Goal: Information Seeking & Learning: Find specific fact

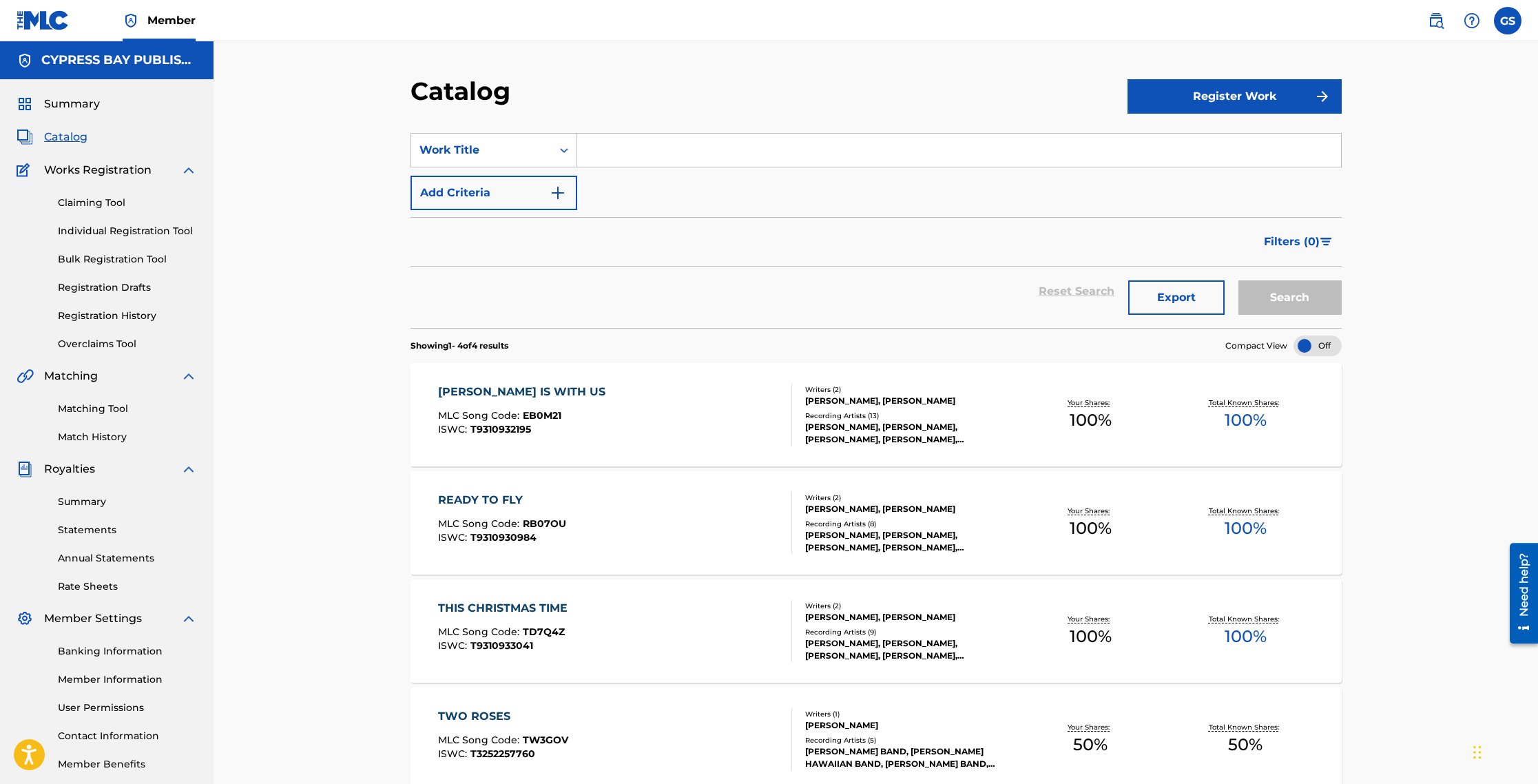
click at [1522, 607] on div "Need help?" at bounding box center [1524, 585] width 18 height 63
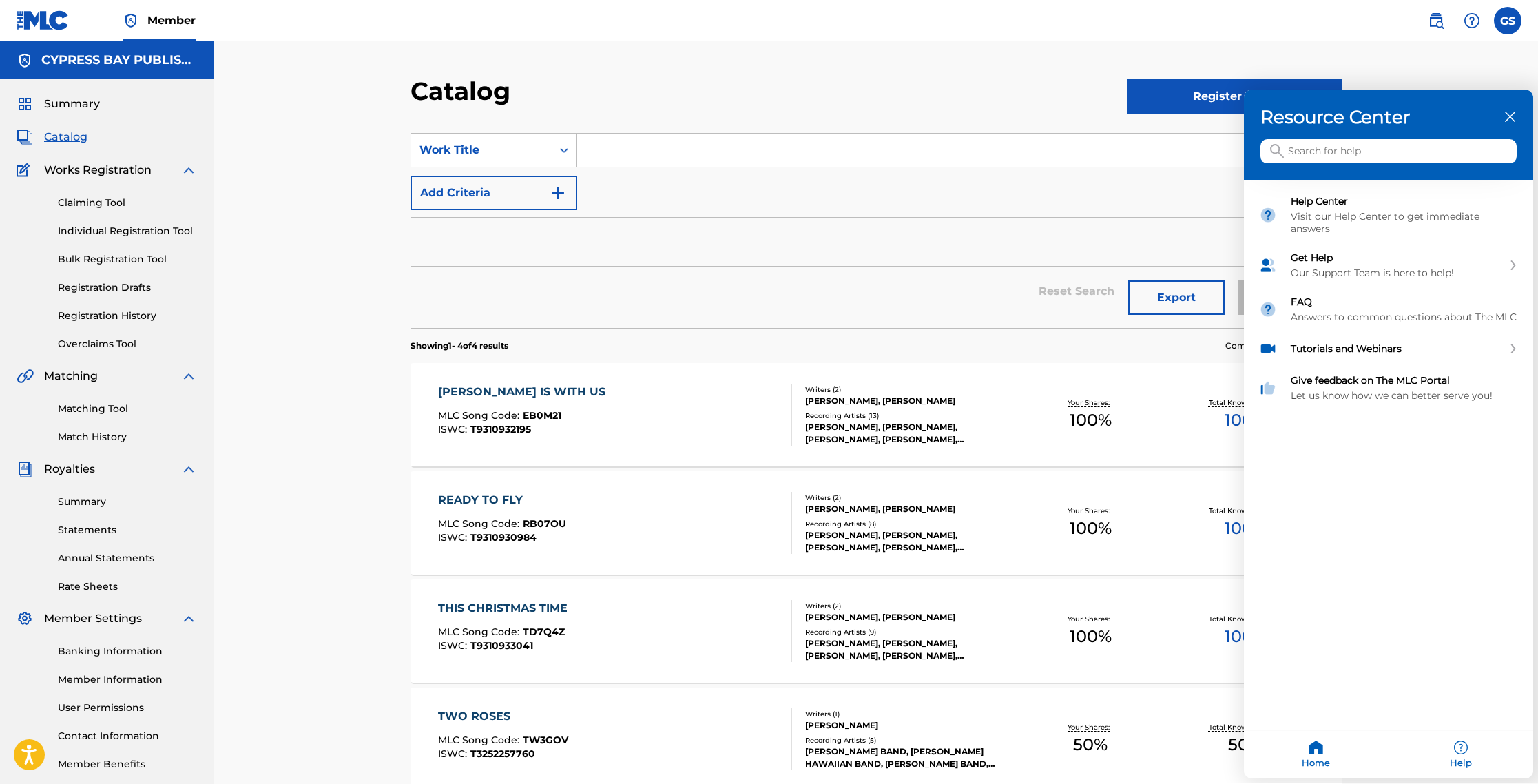
click at [1321, 153] on input "Search for help" at bounding box center [1388, 152] width 256 height 24
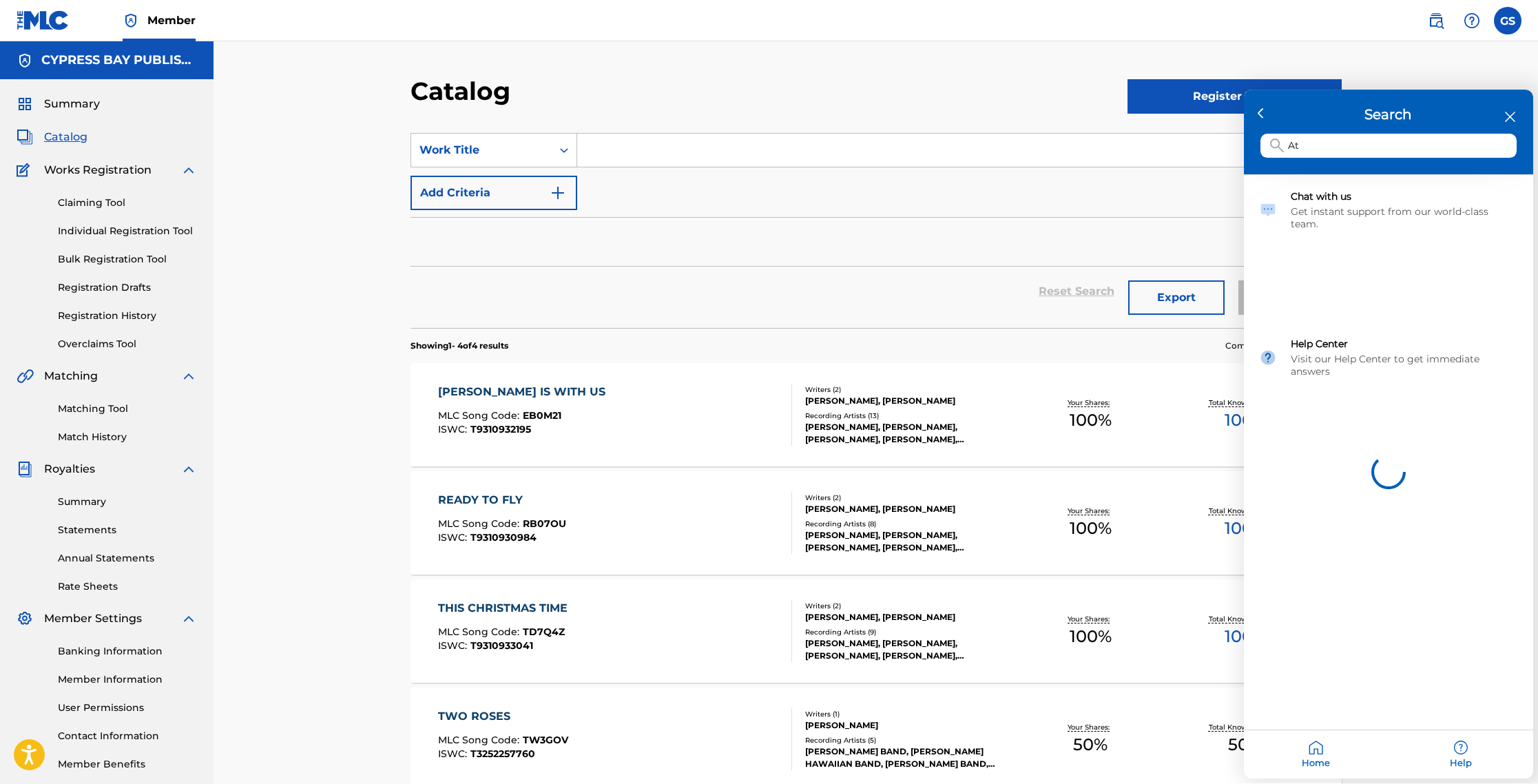
type input "A"
type input "Does Cypress Bay Publishing own these works?"
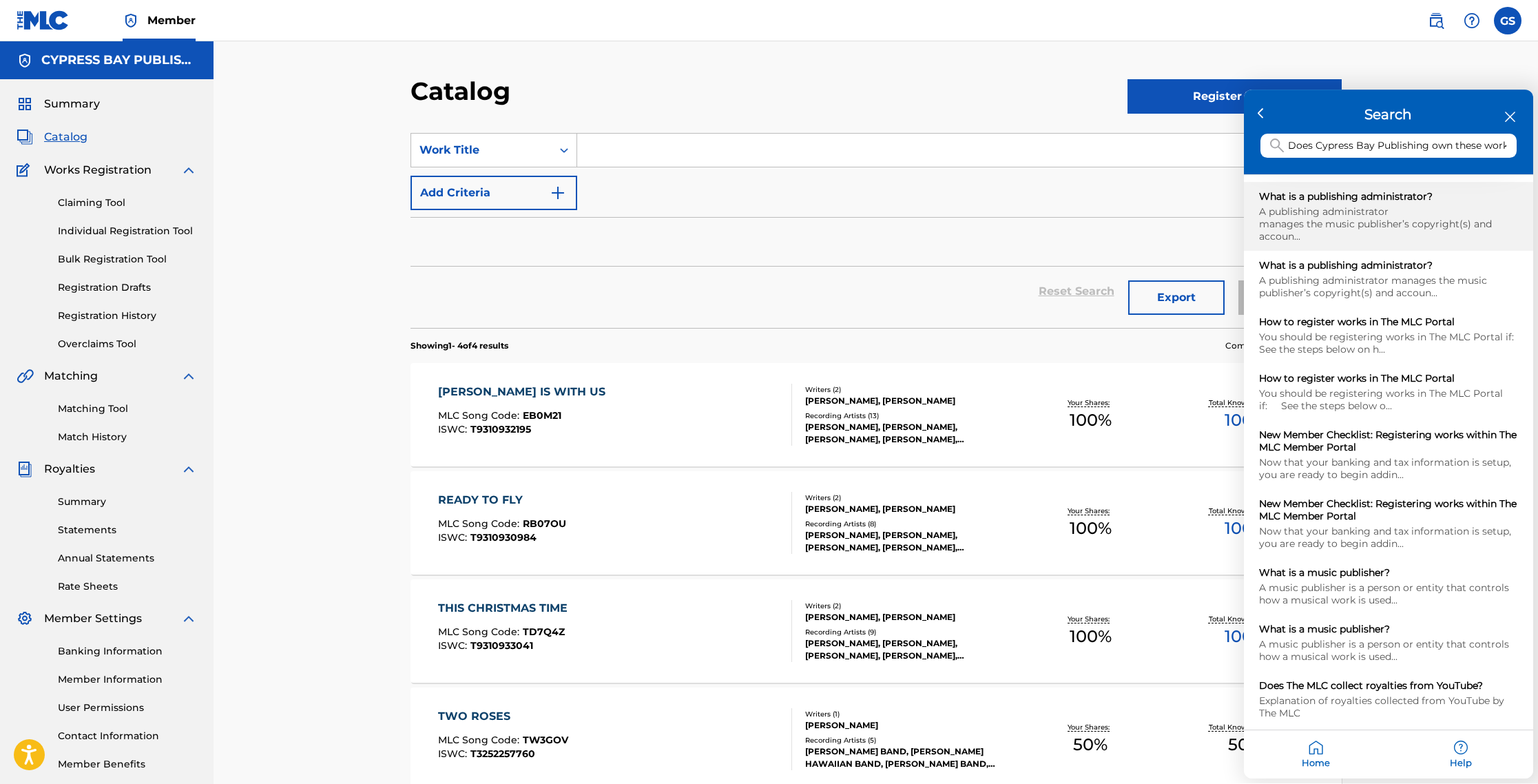
scroll to position [1, 0]
click at [1357, 193] on div "What is a publishing administrator?" at bounding box center [1388, 197] width 259 height 13
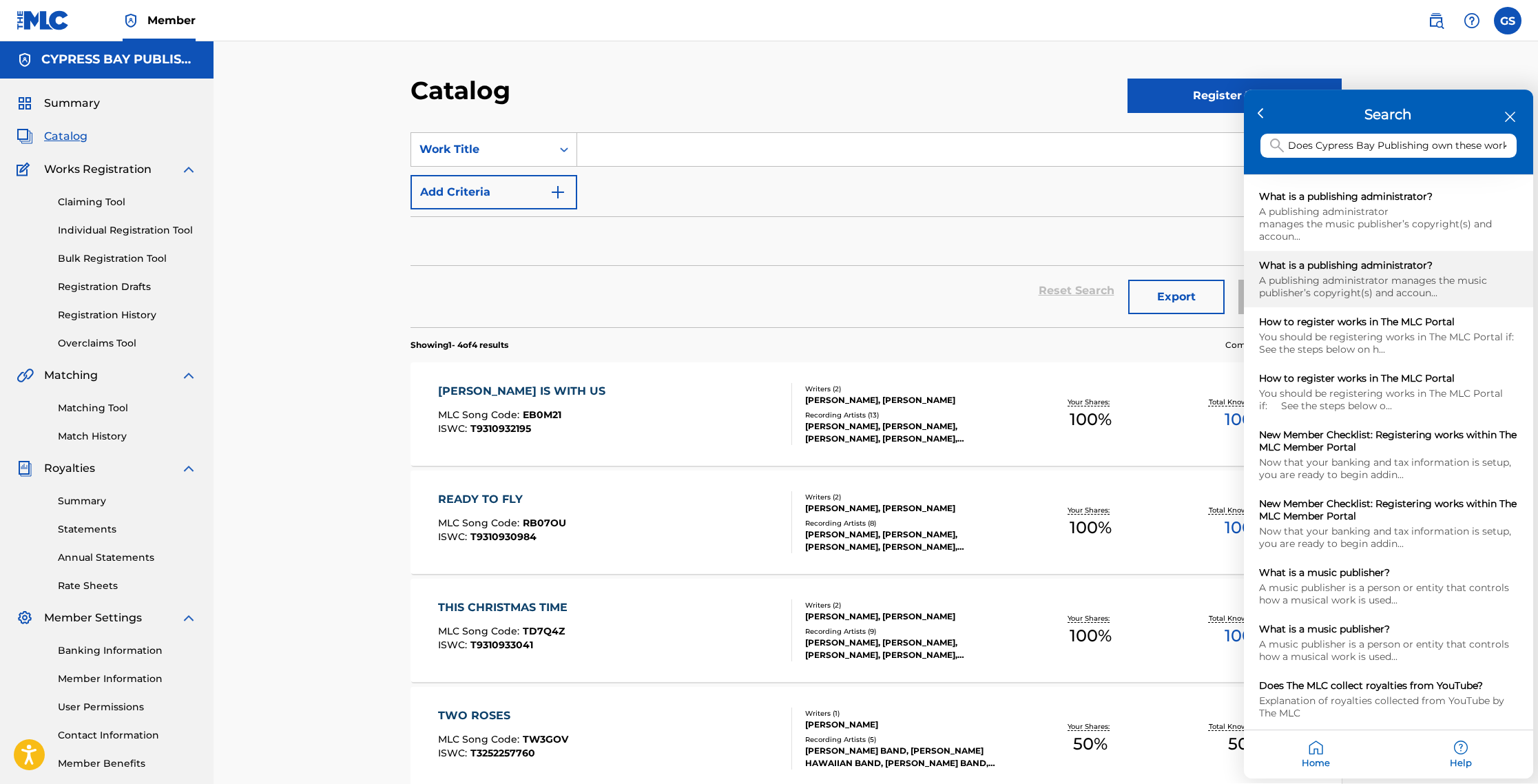
click at [1349, 287] on div "A publishing administrator manages the music publisher’s copyright(s) and accou…" at bounding box center [1388, 287] width 259 height 25
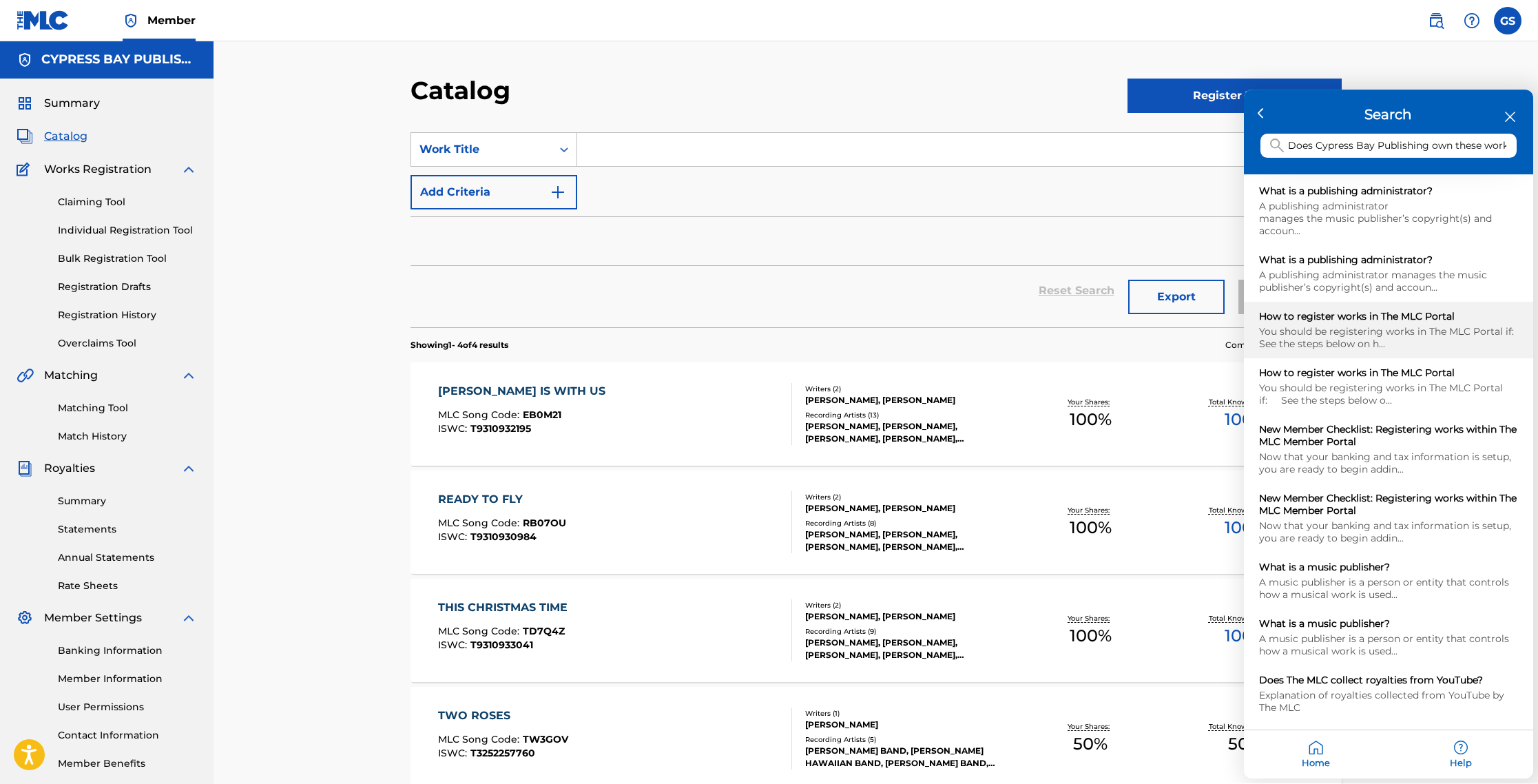
scroll to position [8, 0]
click at [1373, 334] on div "You should be registering works in The MLC Portal if:   See the steps below on …" at bounding box center [1388, 336] width 259 height 25
click at [1510, 118] on icon "close resource center" at bounding box center [1510, 118] width 10 height 10
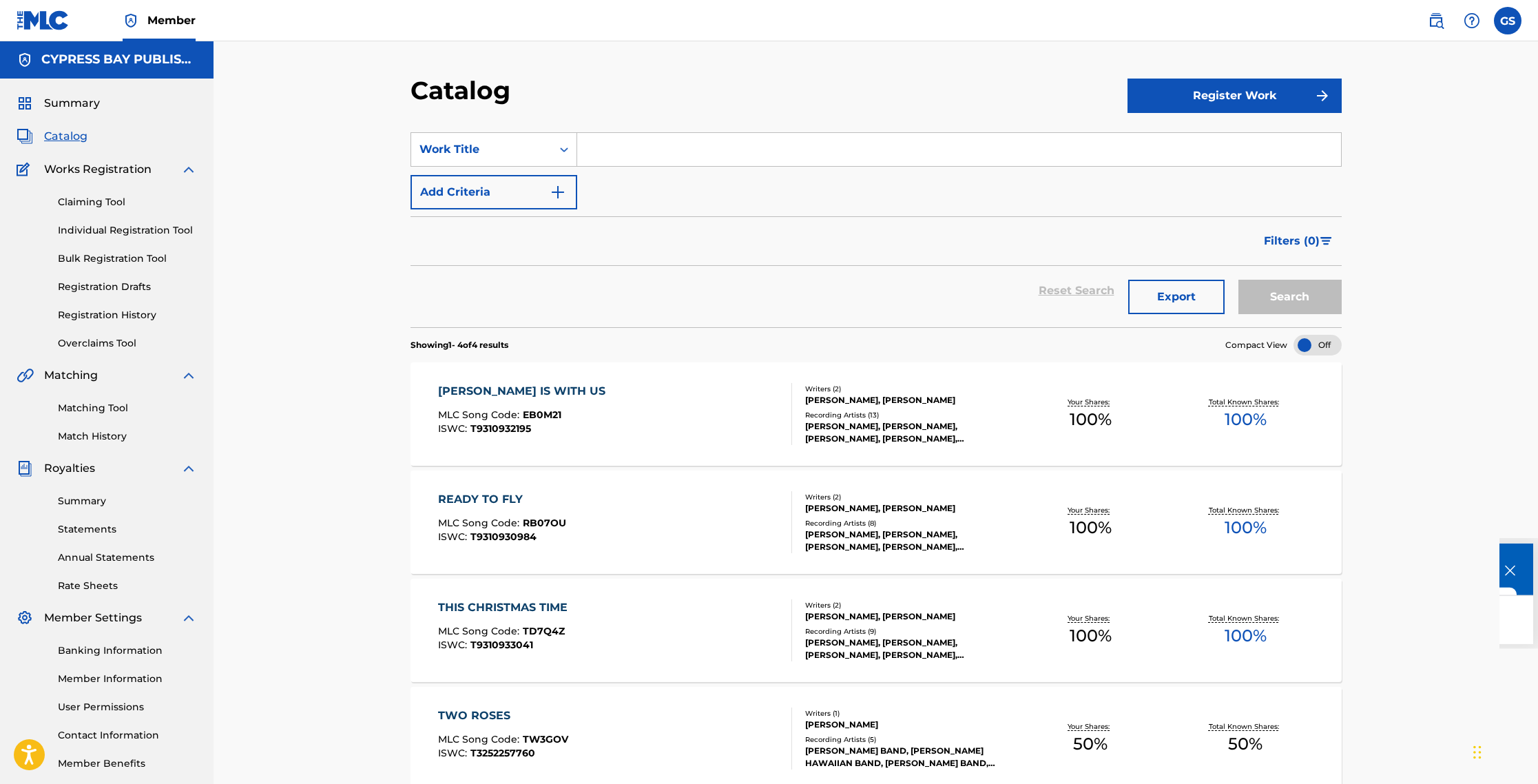
scroll to position [0, 0]
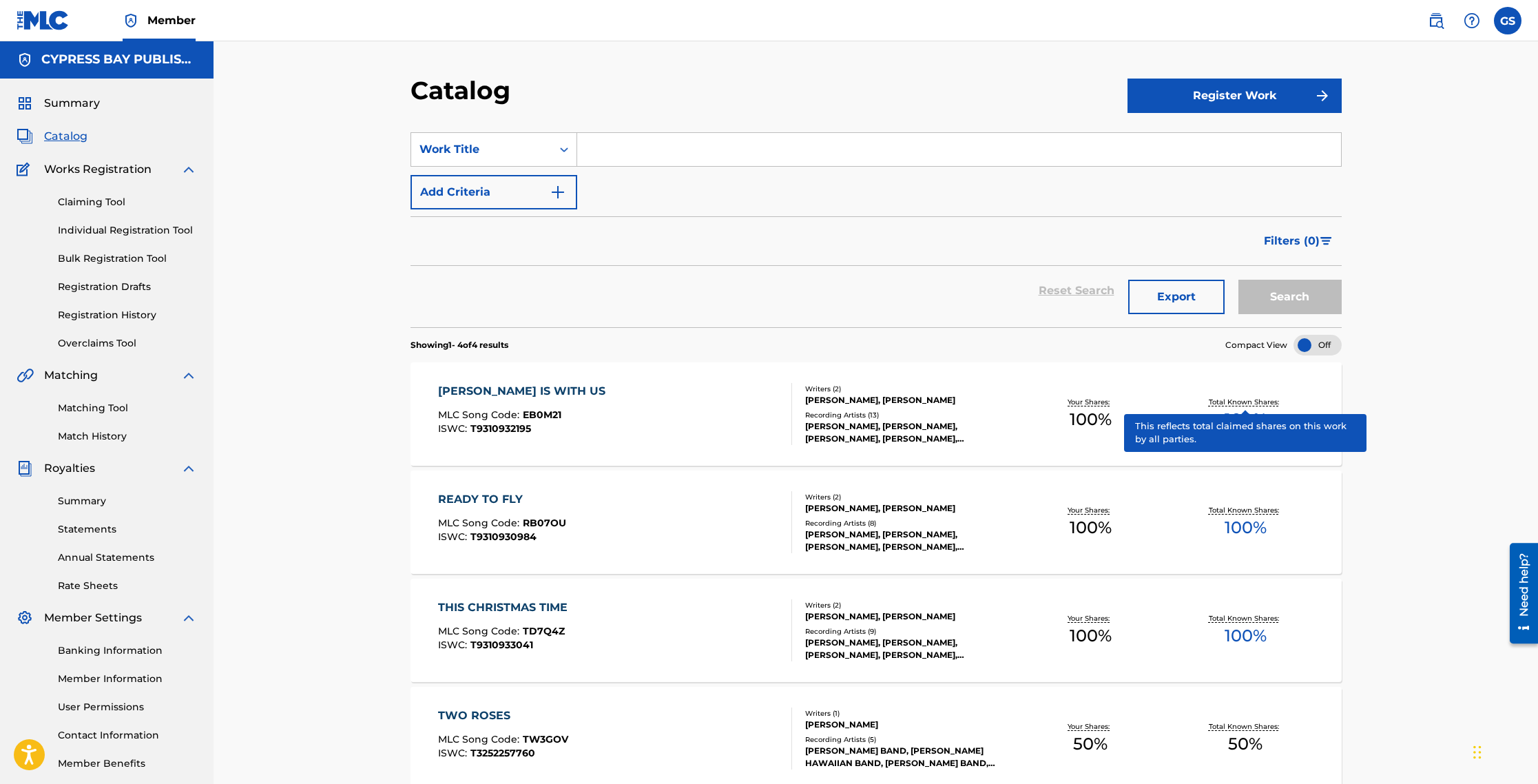
click at [1234, 403] on p "Total Known Shares:" at bounding box center [1245, 402] width 73 height 10
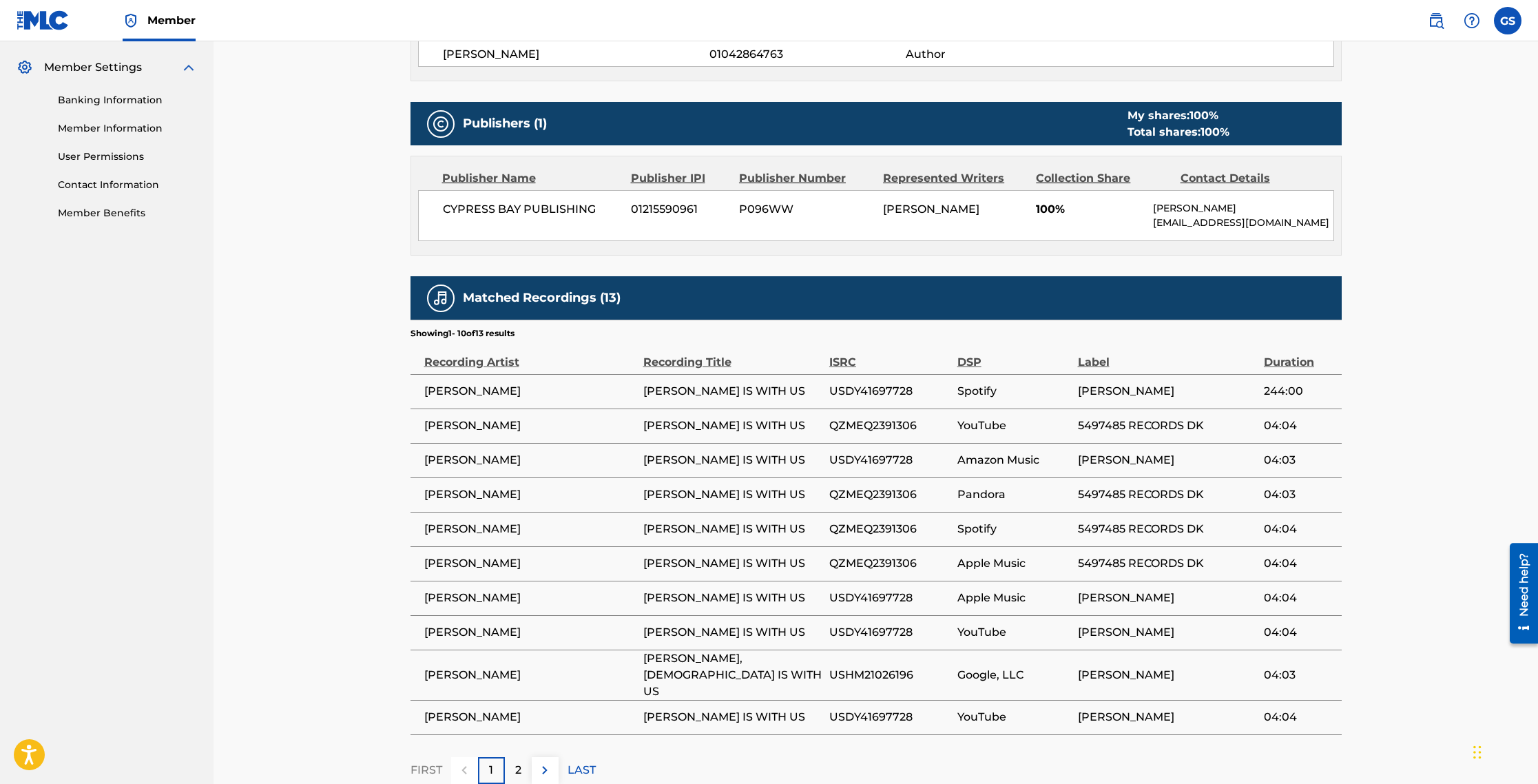
scroll to position [550, 0]
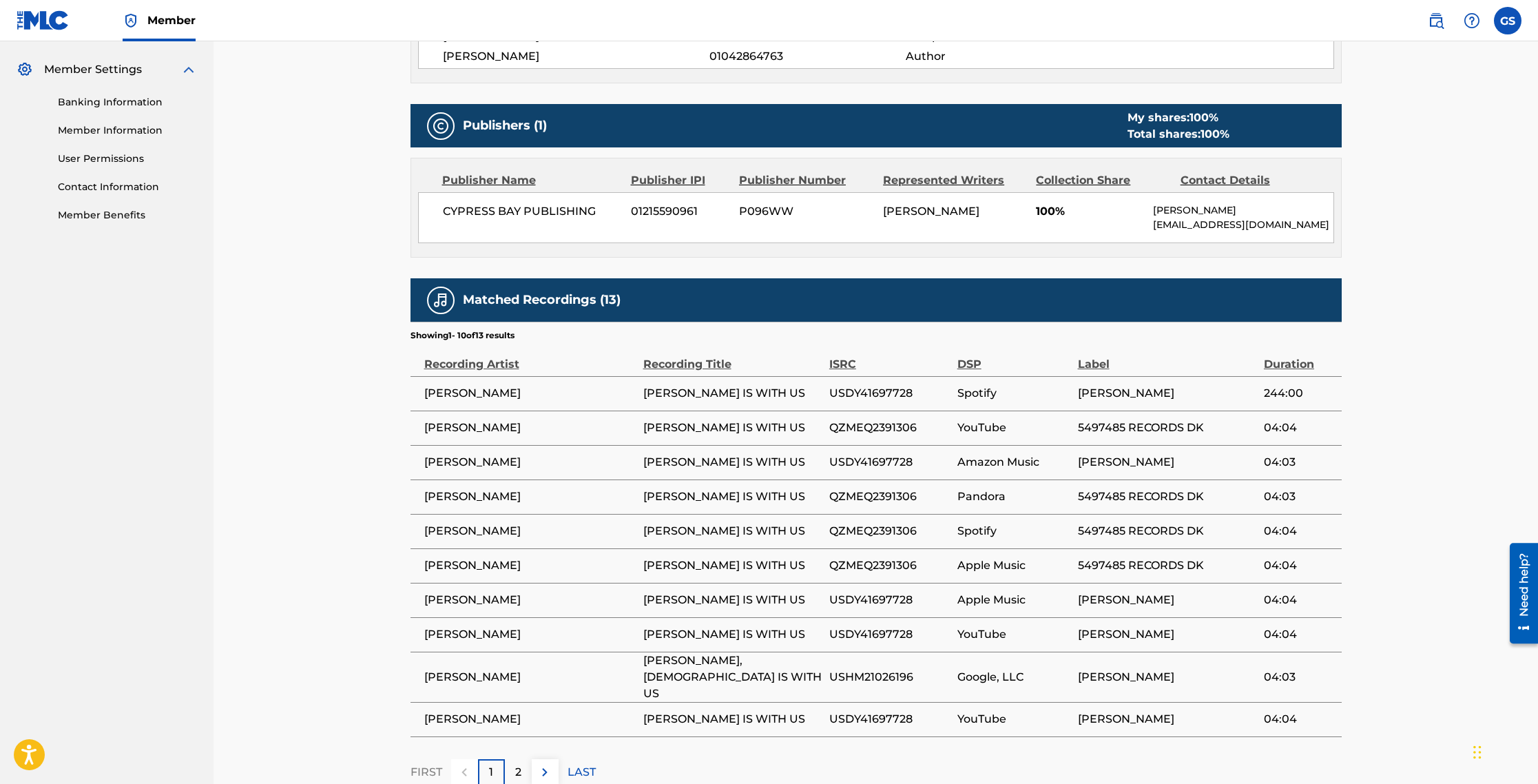
click at [515, 764] on p "2" at bounding box center [518, 772] width 6 height 17
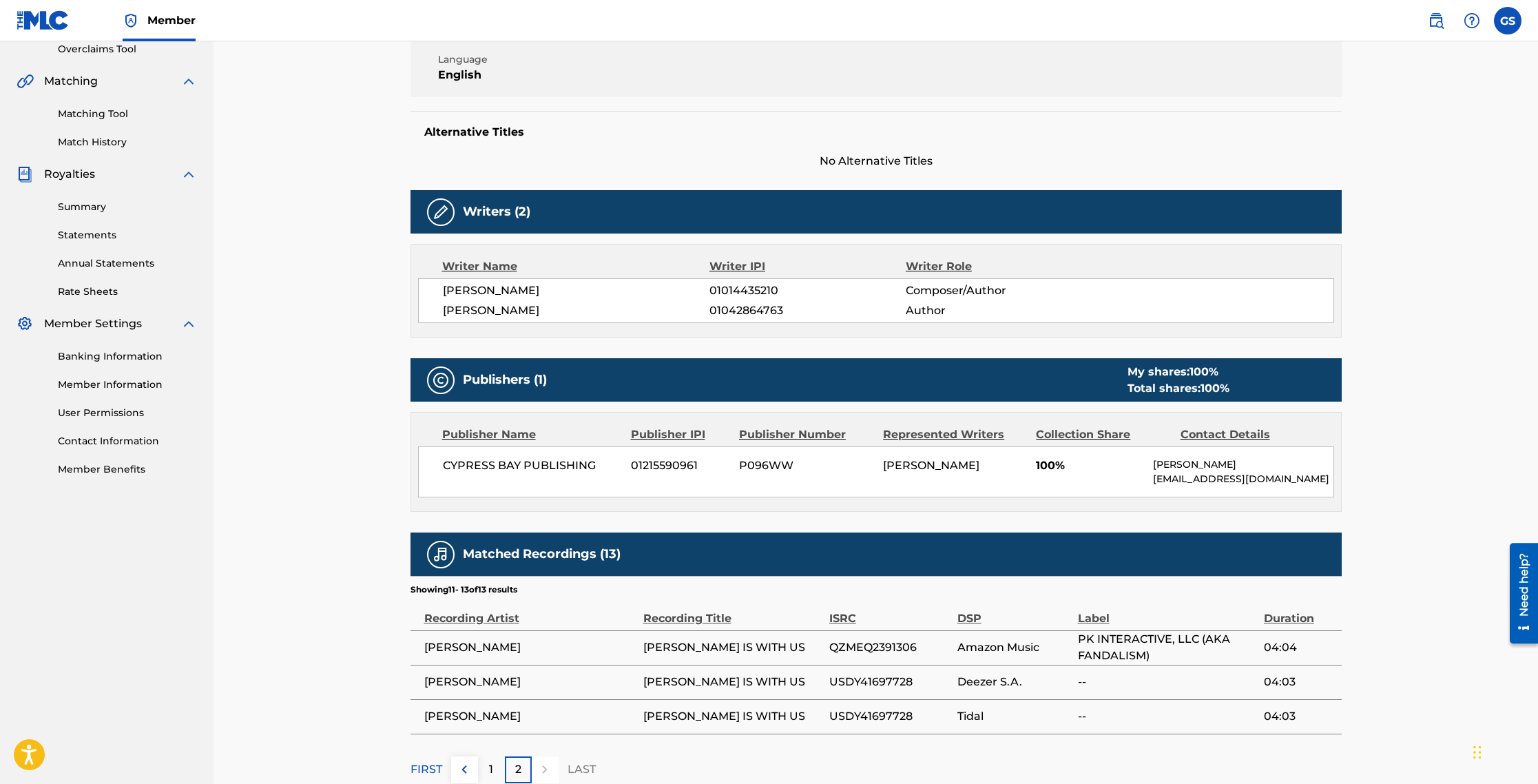
scroll to position [415, 0]
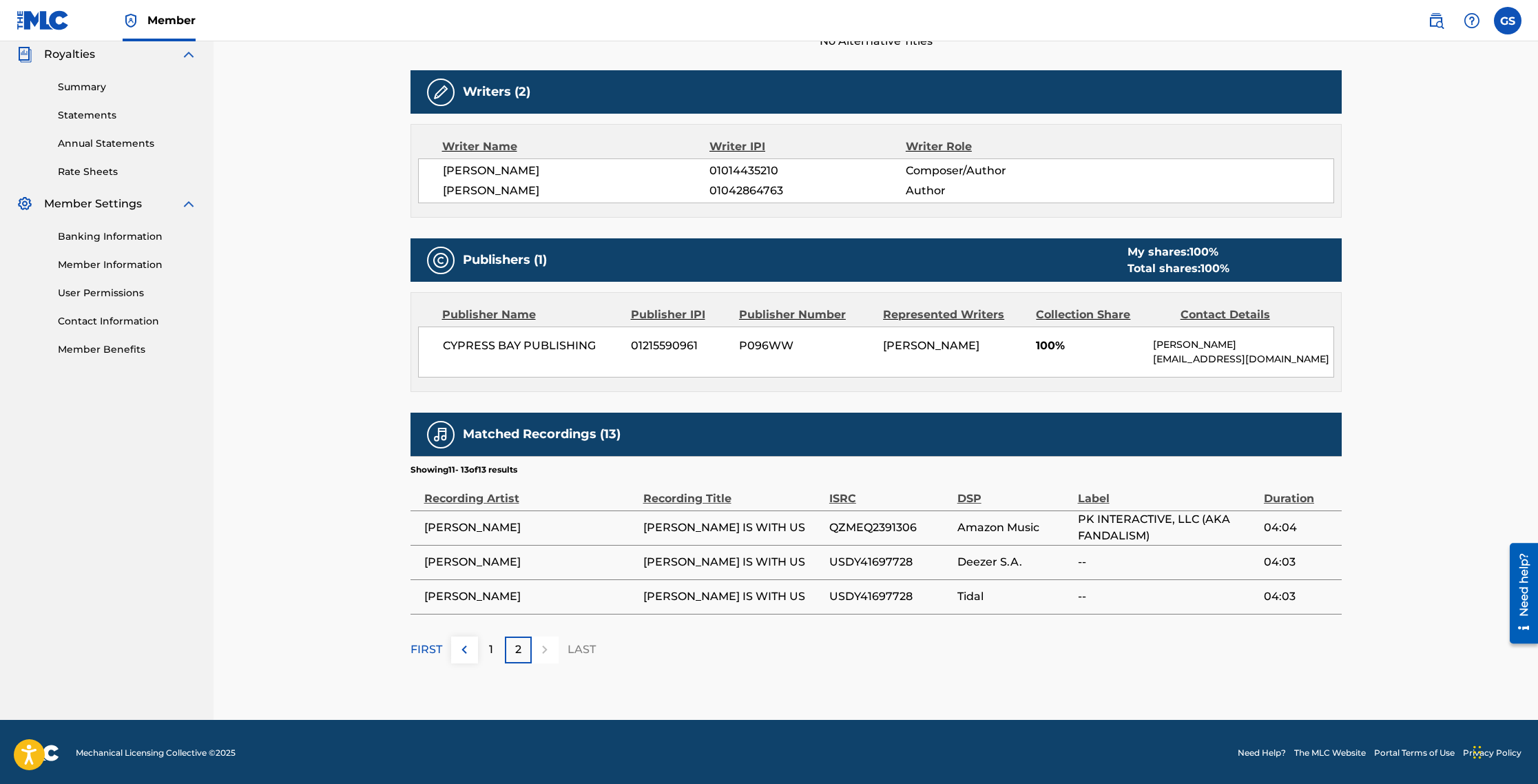
click at [547, 653] on div at bounding box center [545, 650] width 27 height 27
click at [579, 651] on p "LAST" at bounding box center [581, 650] width 28 height 17
click at [611, 204] on div "Writer Name Writer IPI Writer Role [PERSON_NAME] 01014435210 Composer/Author [P…" at bounding box center [876, 171] width 931 height 93
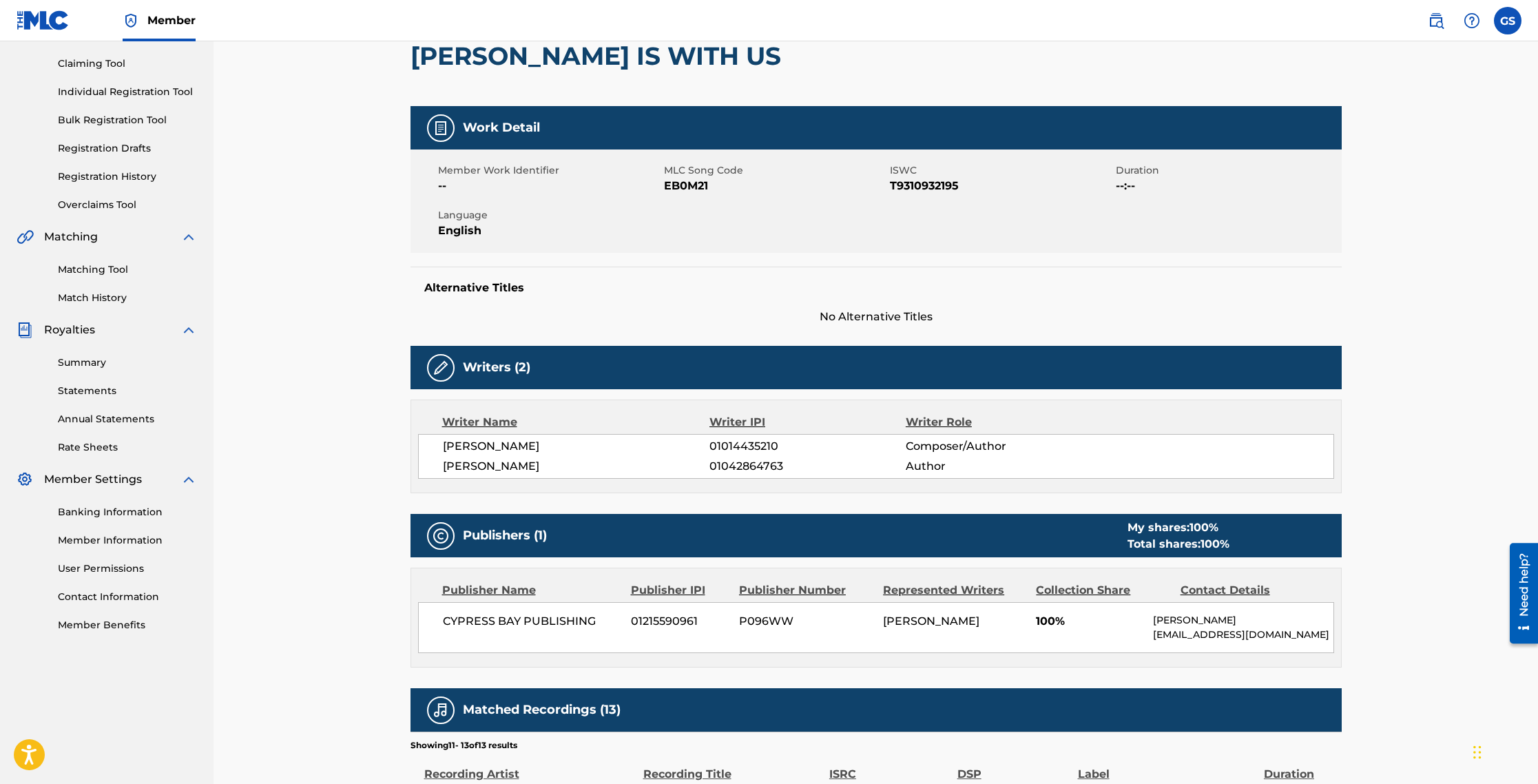
scroll to position [149, 0]
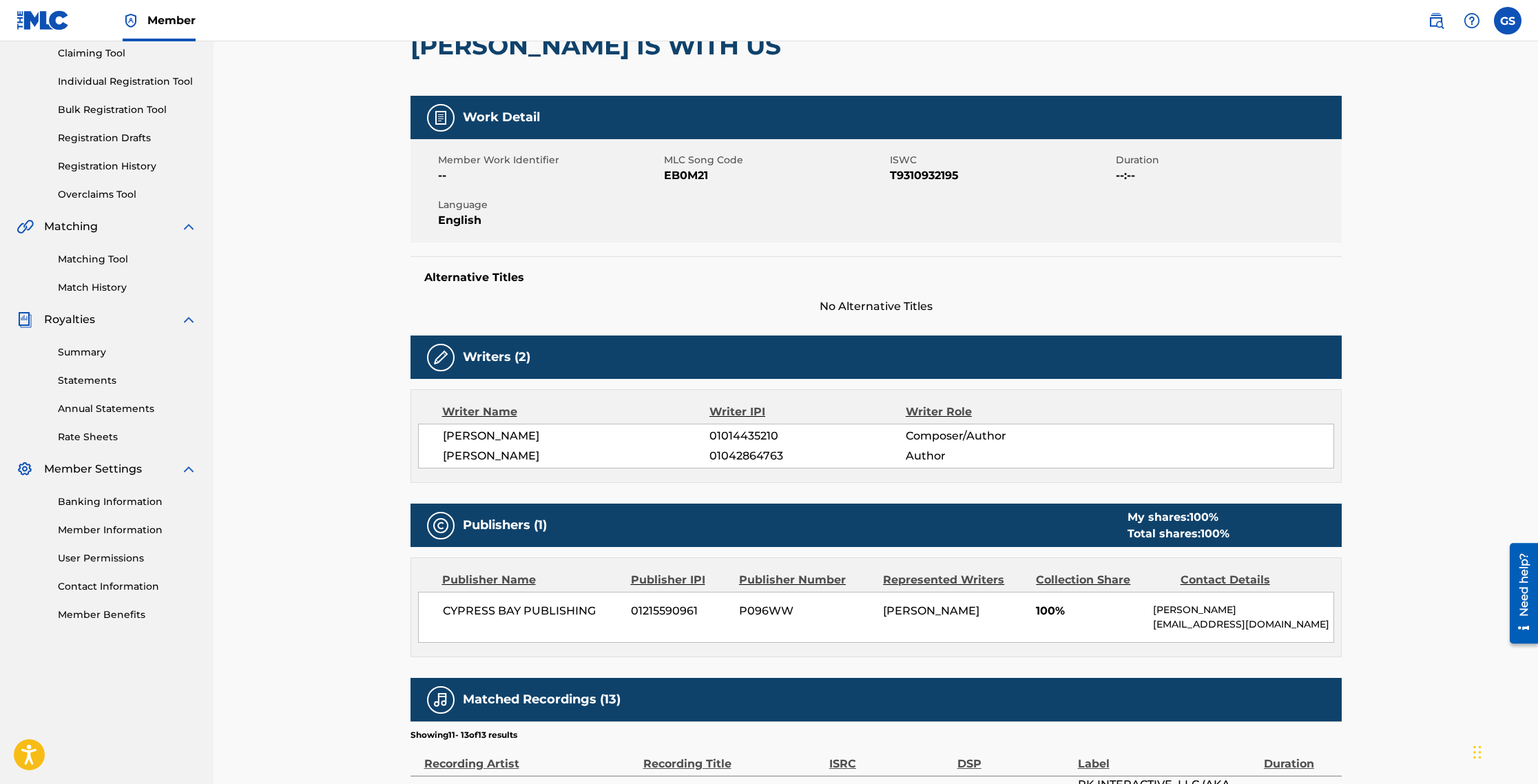
click at [622, 203] on span "Language" at bounding box center [549, 204] width 223 height 14
